Goal: Task Accomplishment & Management: Manage account settings

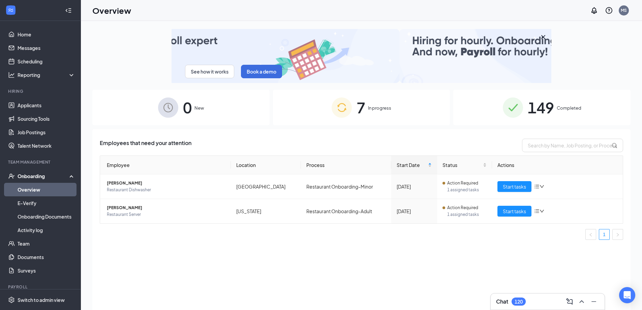
click at [369, 103] on div "7 In progress" at bounding box center [361, 107] width 177 height 35
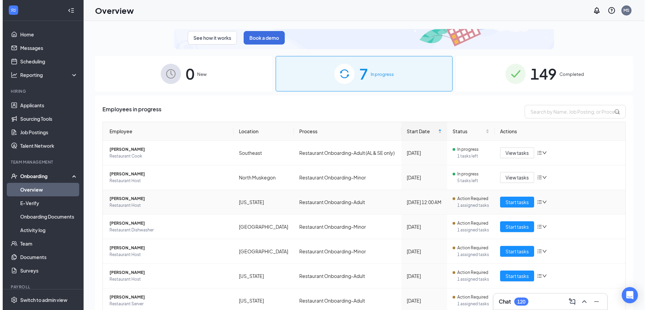
scroll to position [60, 0]
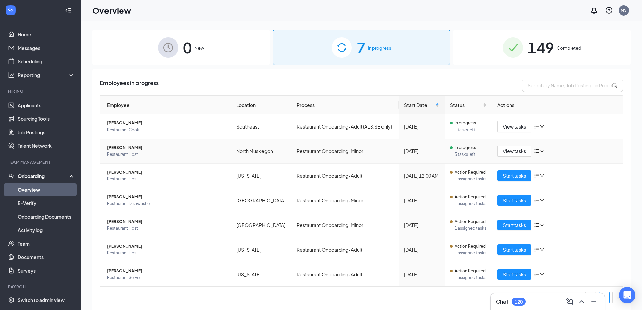
click at [539, 152] on icon "down" at bounding box center [541, 151] width 5 height 5
click at [347, 149] on td "Restaurant Onboarding-Minor" at bounding box center [344, 151] width 107 height 25
click at [207, 154] on span "Restaurant Host" at bounding box center [166, 154] width 119 height 7
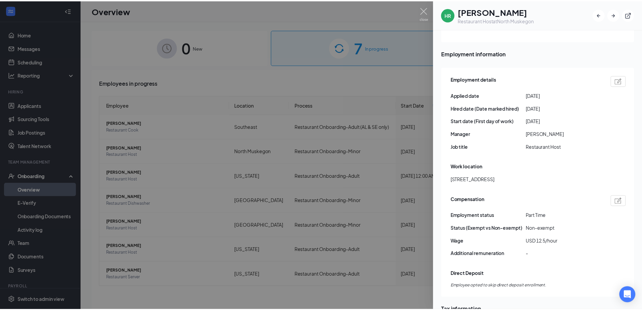
scroll to position [160, 0]
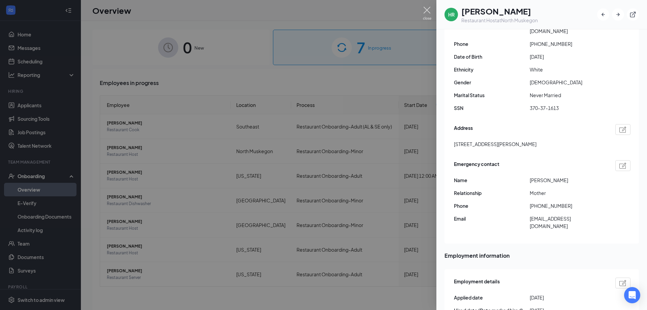
click at [426, 7] on img at bounding box center [427, 13] width 8 height 13
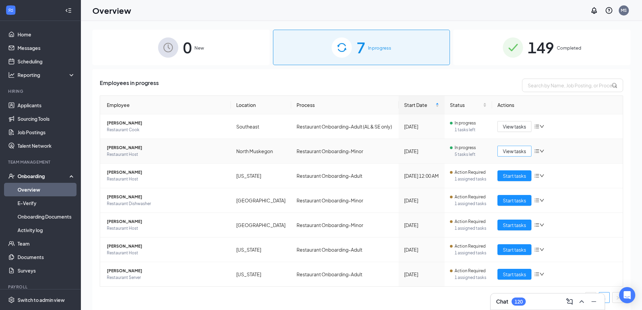
click at [509, 150] on span "View tasks" at bounding box center [514, 150] width 23 height 7
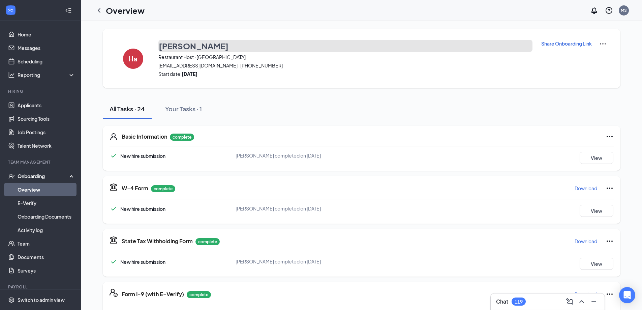
click at [169, 46] on h3 "[PERSON_NAME]" at bounding box center [194, 45] width 70 height 11
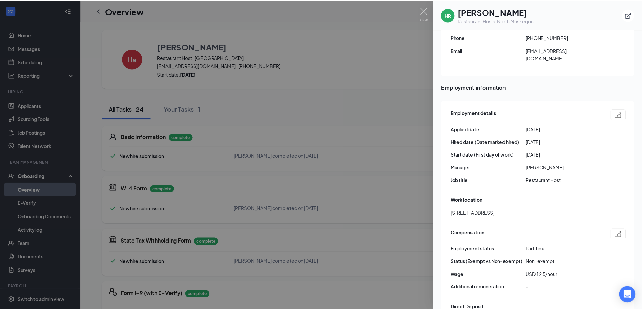
scroll to position [294, 0]
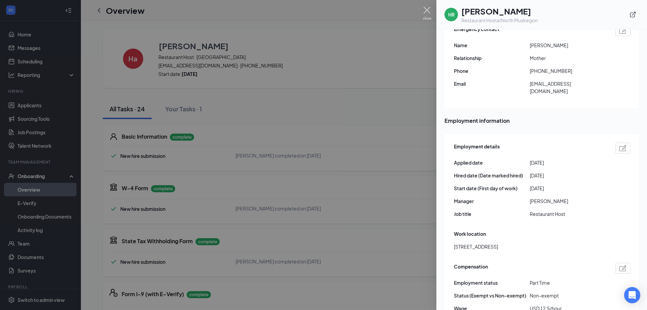
click at [425, 10] on img at bounding box center [427, 13] width 8 height 13
